Goal: Navigation & Orientation: Find specific page/section

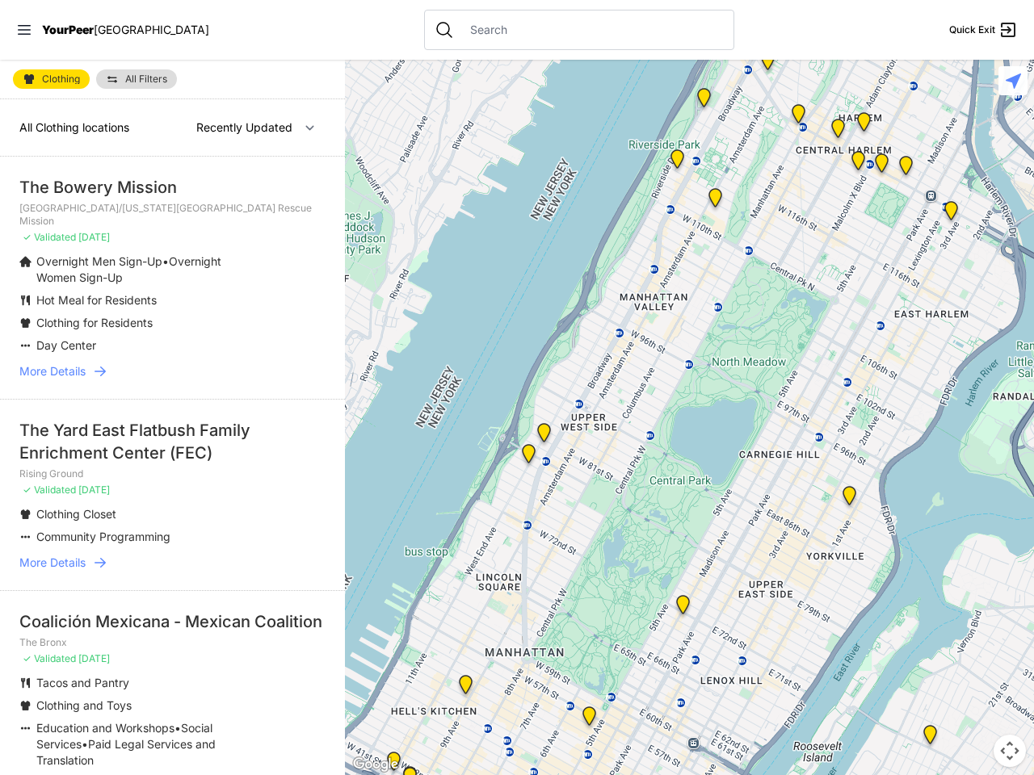
click at [24, 30] on icon at bounding box center [24, 30] width 13 height 10
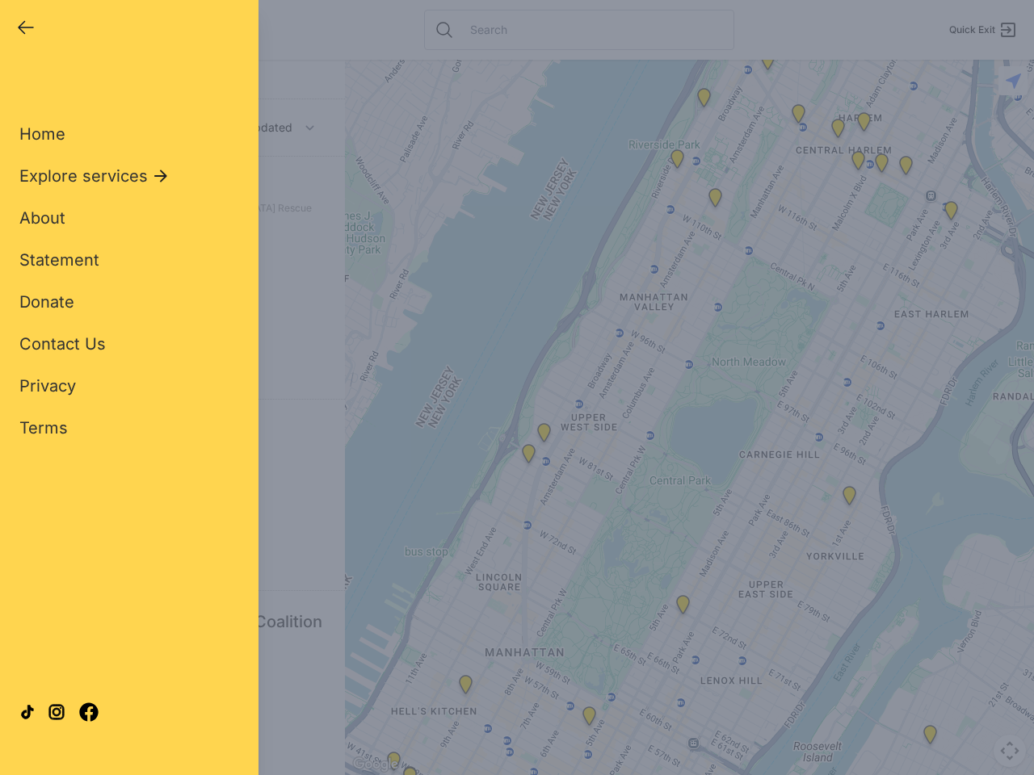
click at [689, 418] on div "Close panel YourPeer [GEOGRAPHIC_DATA] Quick Exit Single Adult Families Soup Ki…" at bounding box center [517, 387] width 1034 height 775
click at [683, 608] on div "Close panel YourPeer [GEOGRAPHIC_DATA] Quick Exit Single Adult Families Soup Ki…" at bounding box center [517, 387] width 1034 height 775
click at [704, 101] on div "Close panel YourPeer [GEOGRAPHIC_DATA] Quick Exit Single Adult Families Soup Ki…" at bounding box center [517, 387] width 1034 height 775
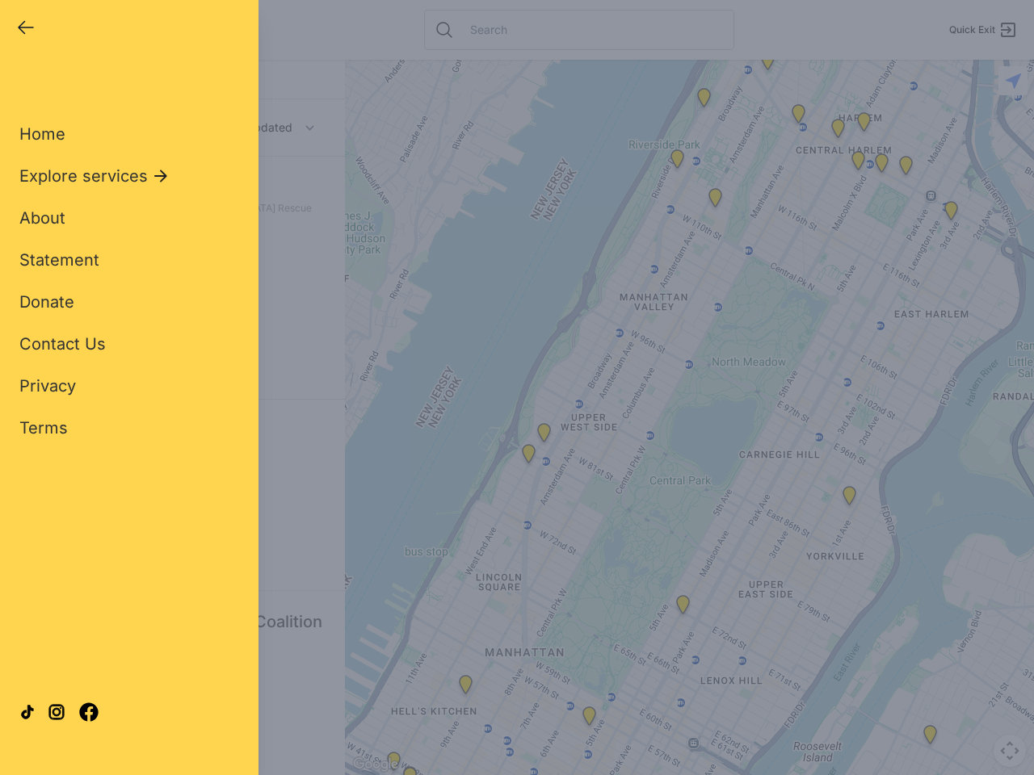
click at [767, 64] on div "Close panel YourPeer [GEOGRAPHIC_DATA] Quick Exit Single Adult Families Soup Ki…" at bounding box center [517, 387] width 1034 height 775
click at [798, 117] on div "Close panel YourPeer [GEOGRAPHIC_DATA] Quick Exit Single Adult Families Soup Ki…" at bounding box center [517, 387] width 1034 height 775
click at [838, 132] on div "Close panel YourPeer [GEOGRAPHIC_DATA] Quick Exit Single Adult Families Soup Ki…" at bounding box center [517, 387] width 1034 height 775
click at [951, 214] on div "Close panel YourPeer [GEOGRAPHIC_DATA] Quick Exit Single Adult Families Soup Ki…" at bounding box center [517, 387] width 1034 height 775
